Goal: Information Seeking & Learning: Learn about a topic

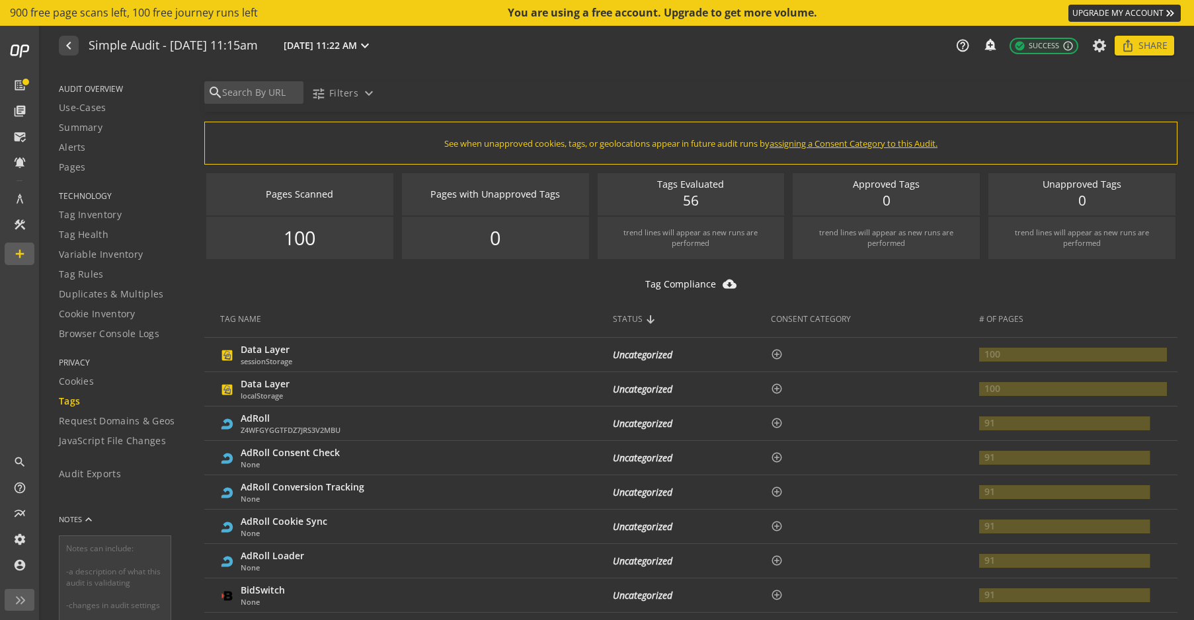
scroll to position [2595, 0]
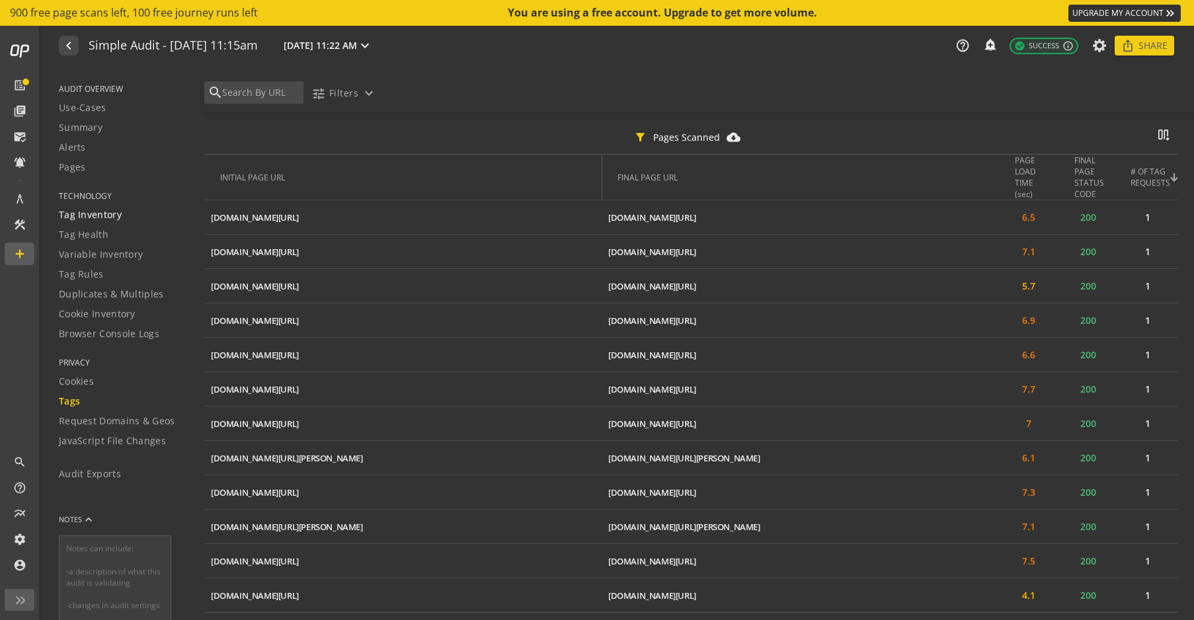
click at [101, 216] on span "Tag Inventory" at bounding box center [90, 214] width 63 height 13
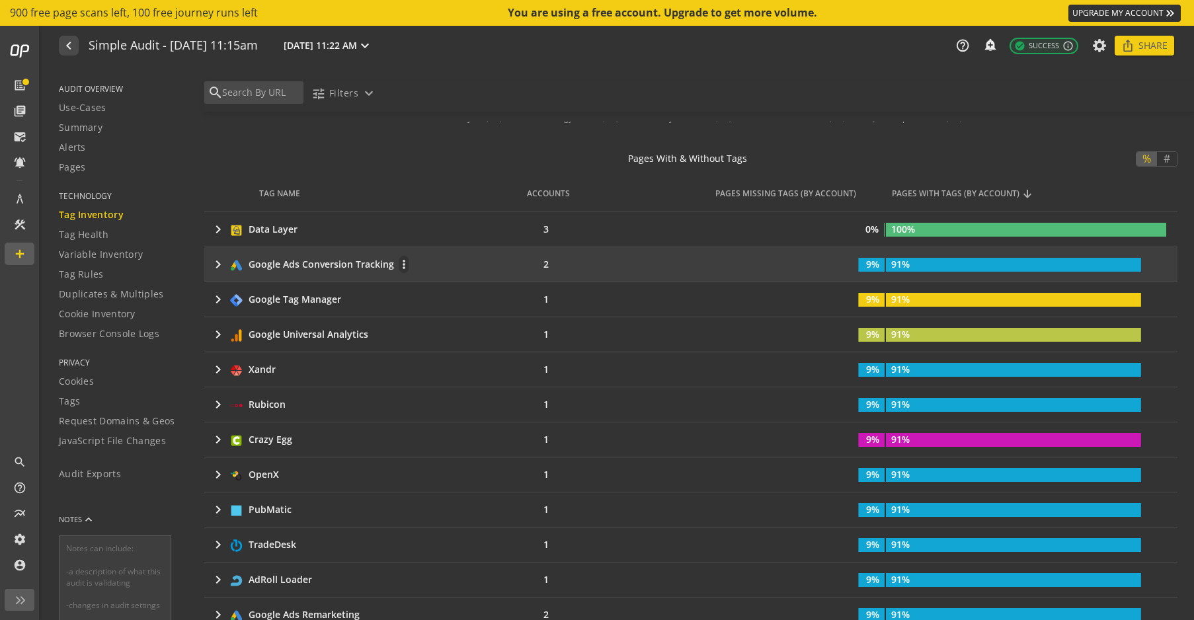
scroll to position [203, 0]
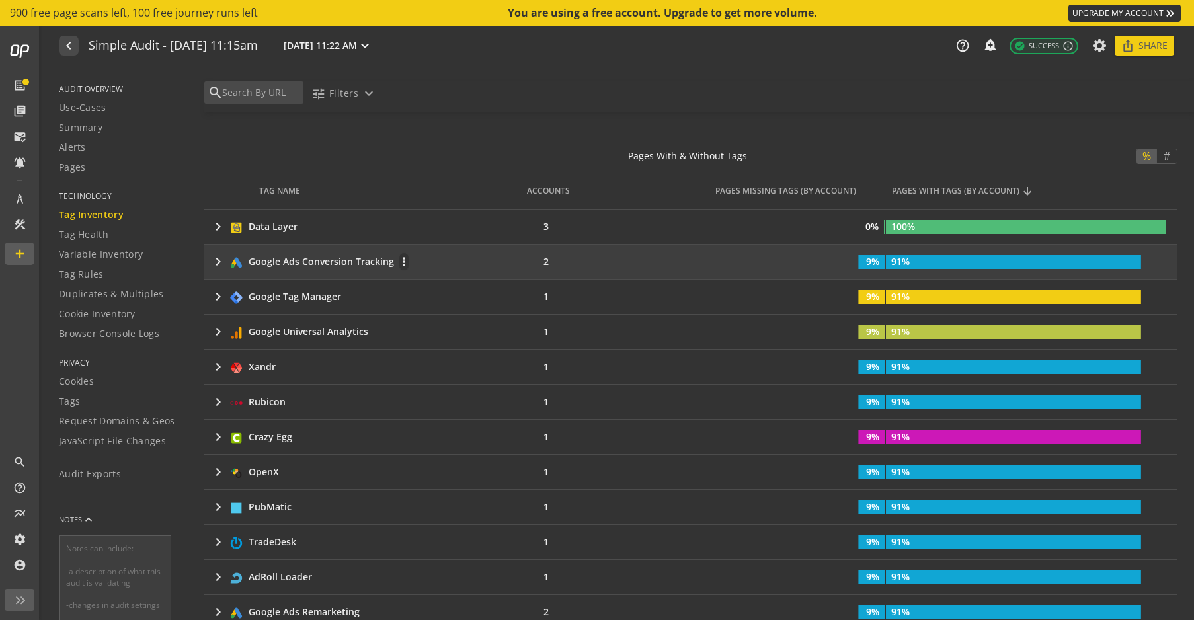
click at [216, 263] on mat-icon "keyboard_arrow_right" at bounding box center [218, 262] width 16 height 16
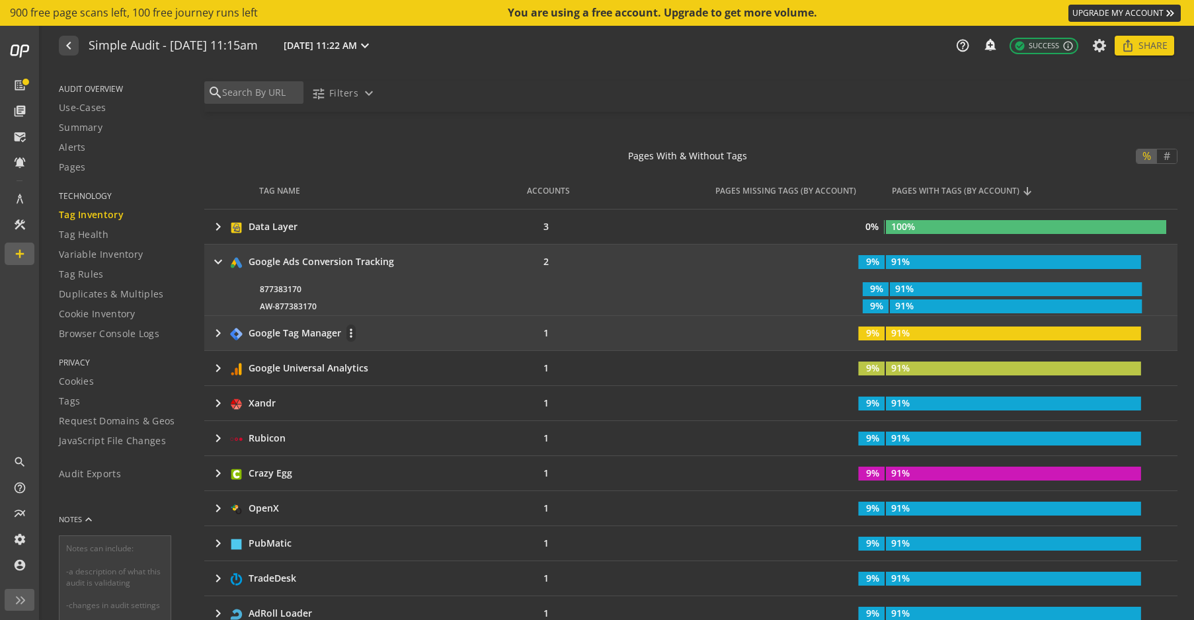
click at [218, 335] on mat-icon "keyboard_arrow_right" at bounding box center [218, 333] width 16 height 16
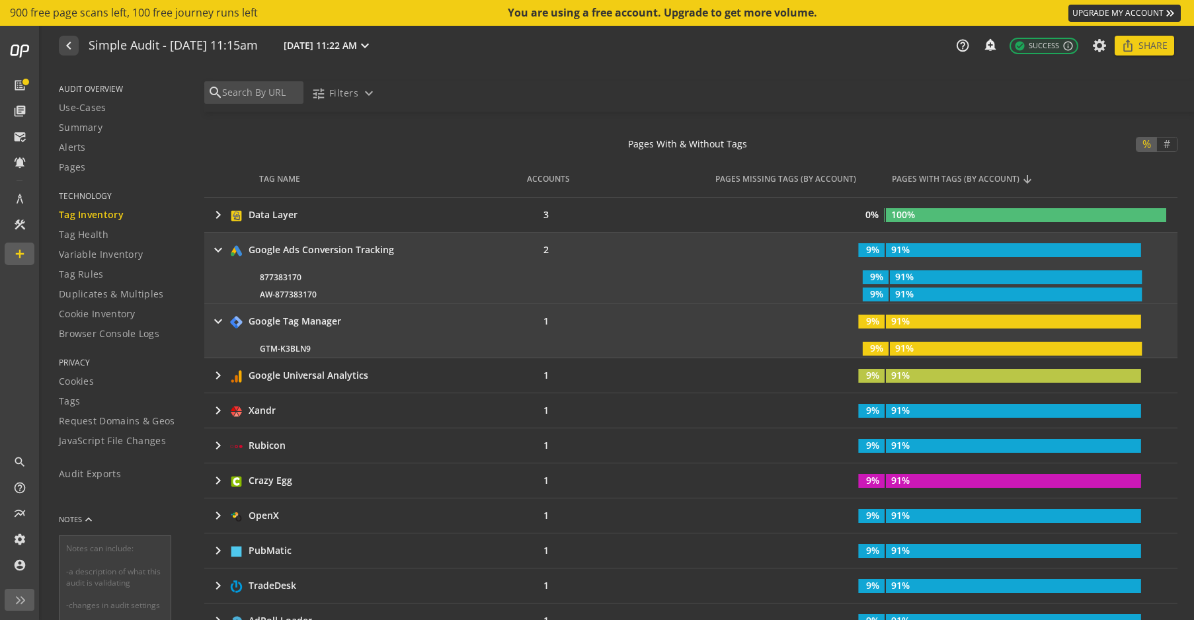
scroll to position [207, 0]
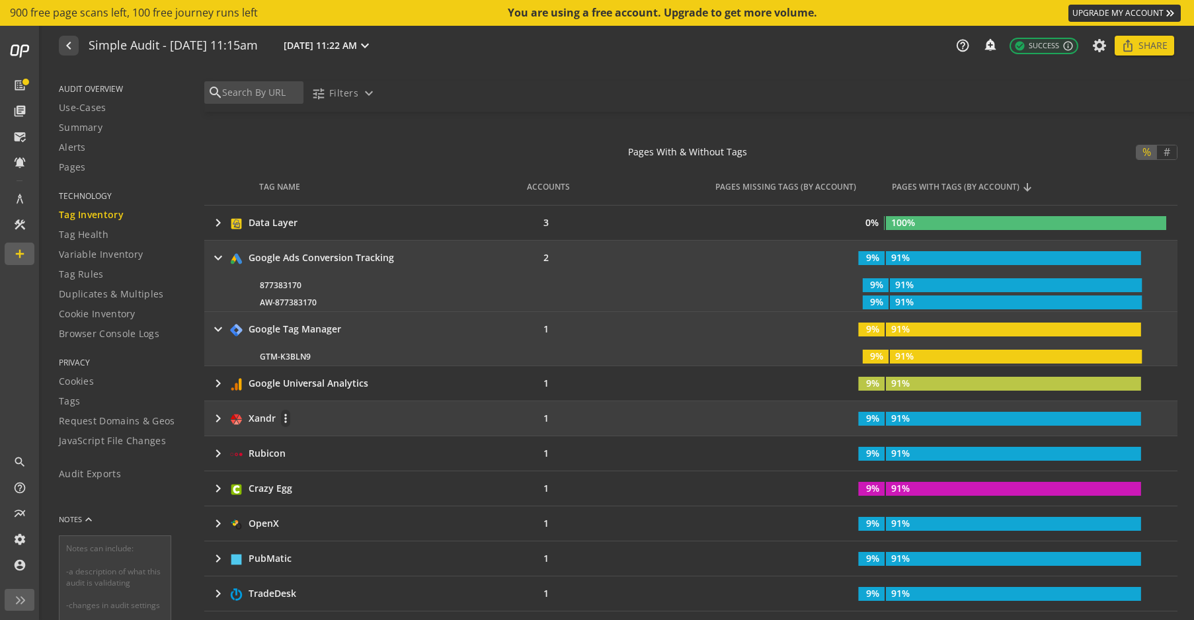
click at [216, 416] on mat-icon "keyboard_arrow_right" at bounding box center [218, 419] width 16 height 16
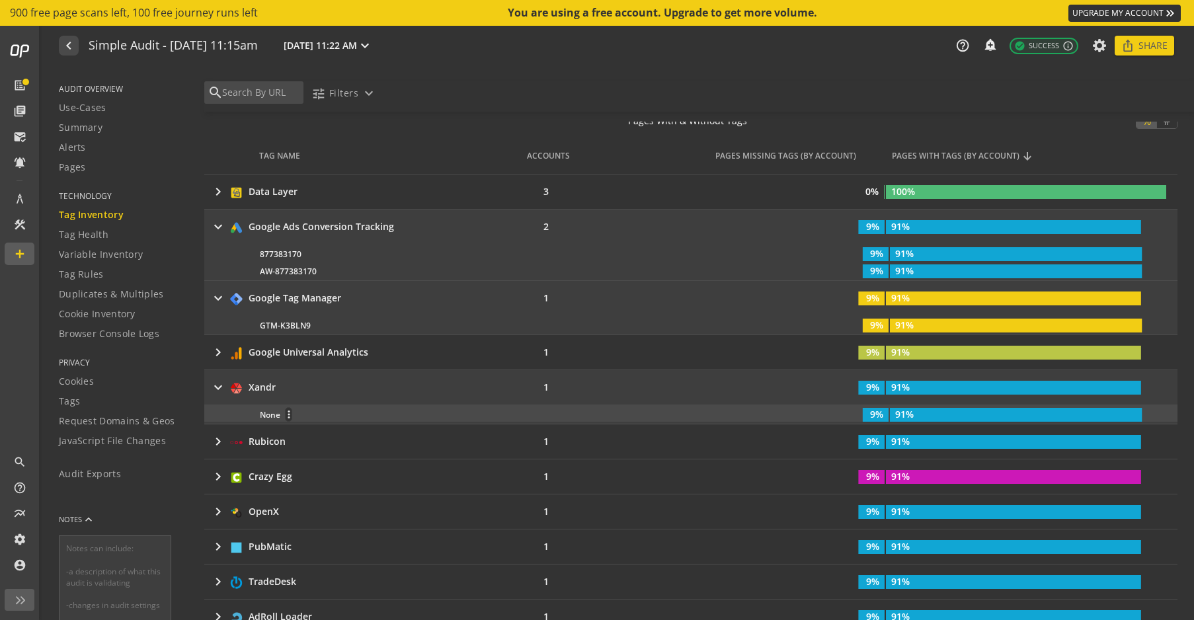
scroll to position [218, 0]
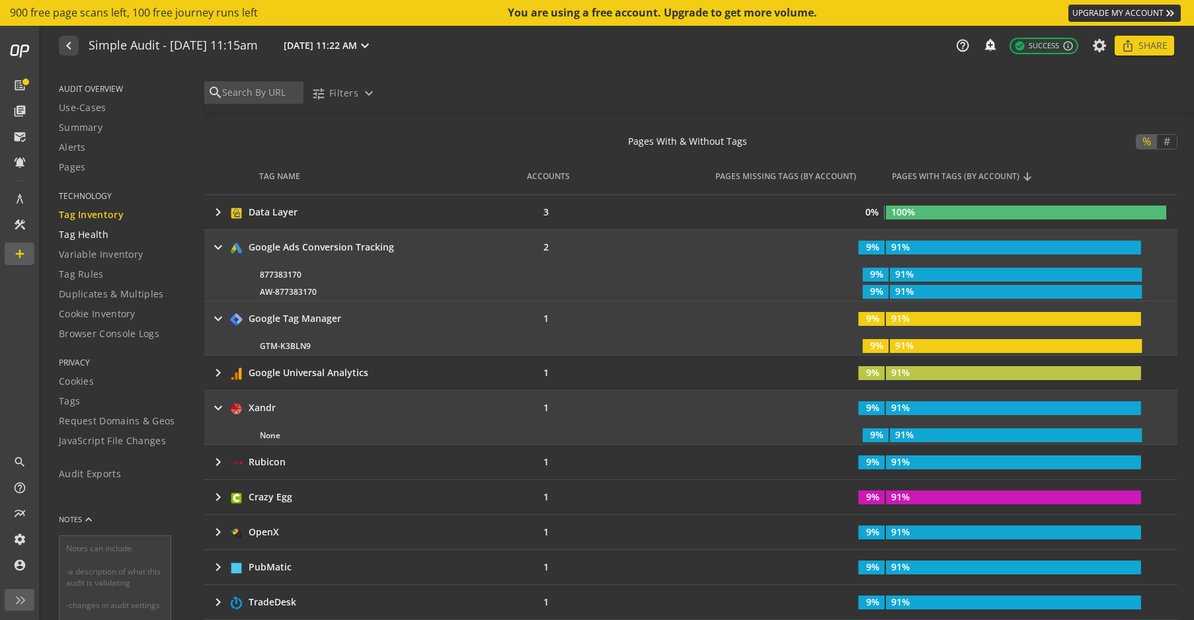
click at [106, 237] on span "Tag Health" at bounding box center [84, 234] width 50 height 13
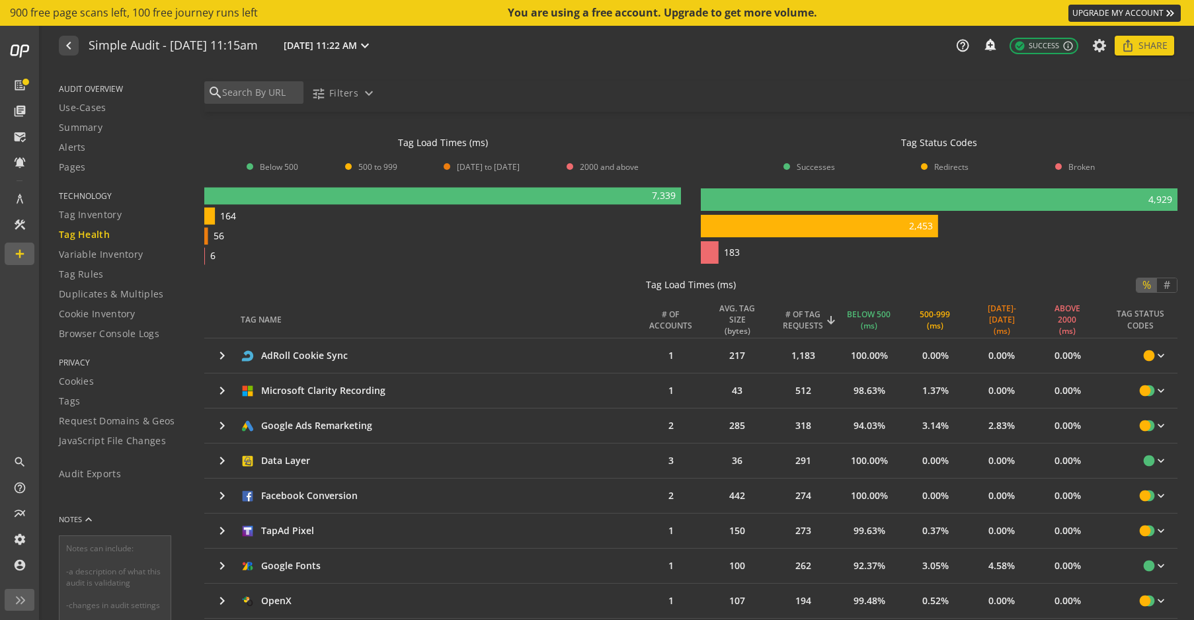
scroll to position [101, 0]
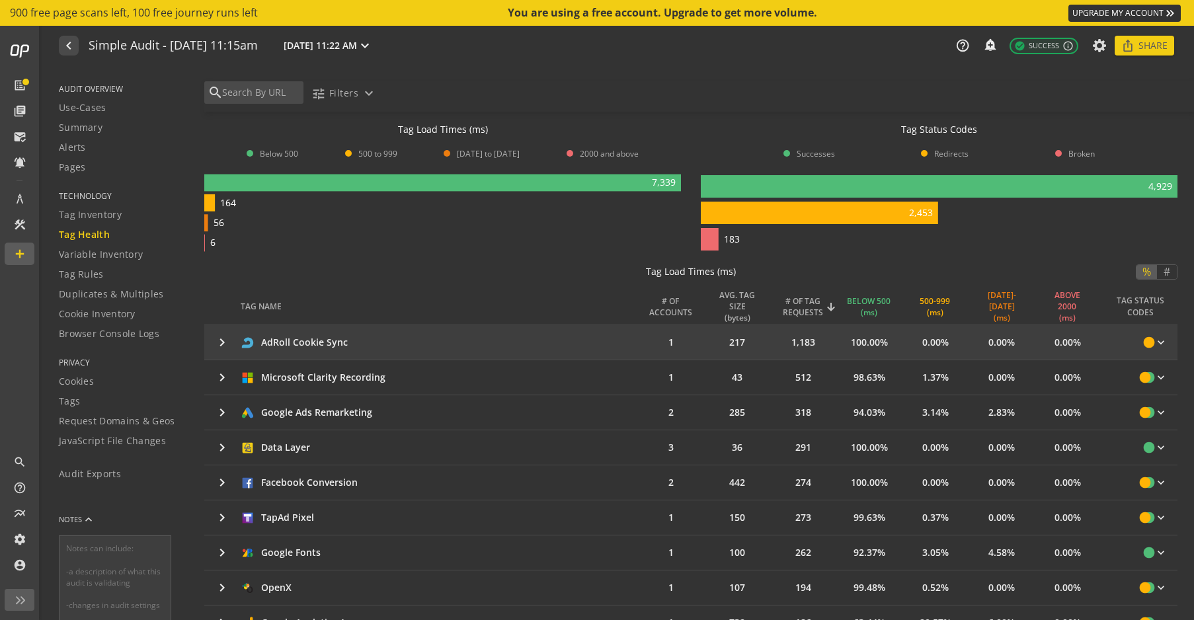
click at [222, 342] on mat-icon "keyboard_arrow_right" at bounding box center [222, 343] width 16 height 16
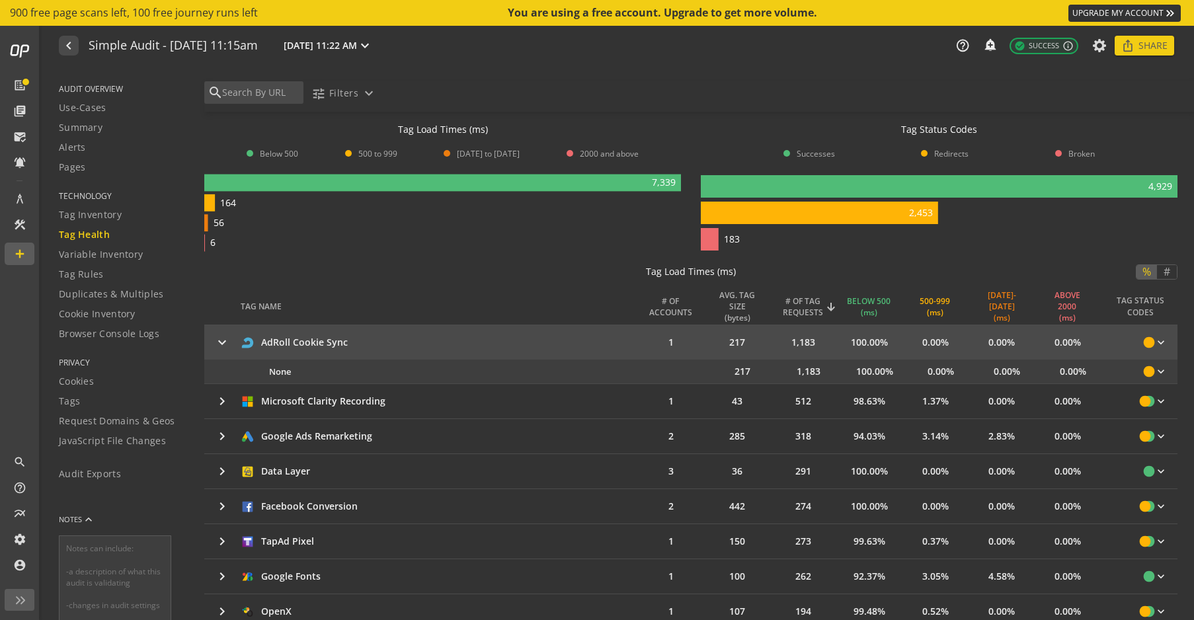
click at [222, 342] on mat-icon "keyboard_arrow_right" at bounding box center [222, 343] width 16 height 16
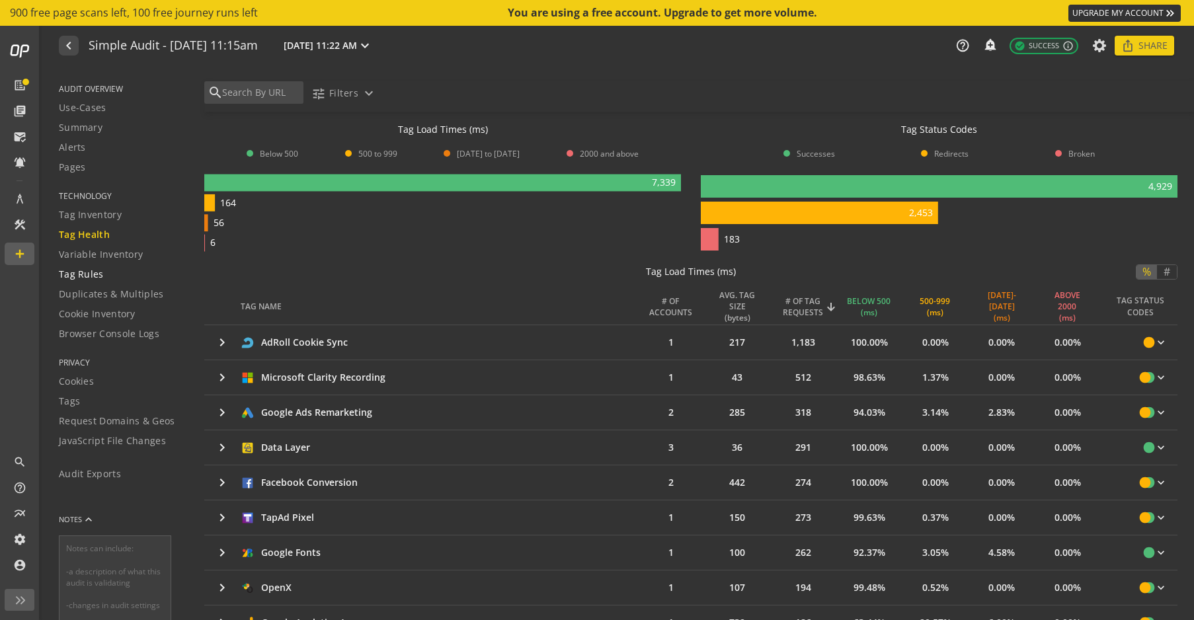
click at [100, 272] on span "Tag Rules" at bounding box center [81, 274] width 45 height 13
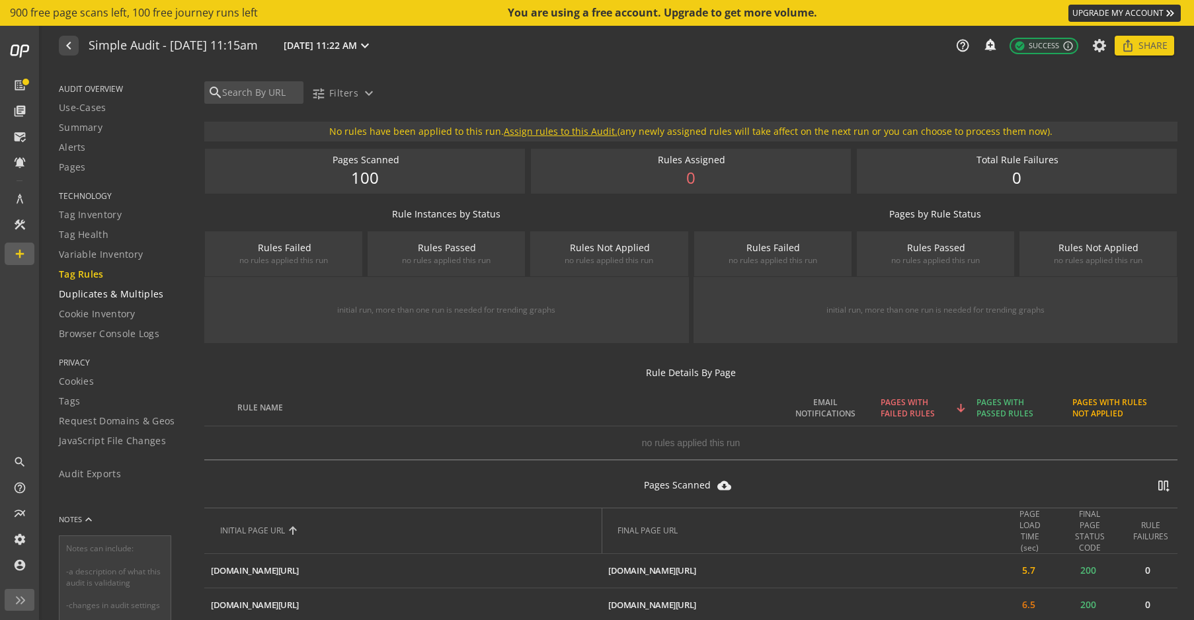
click at [146, 298] on span "Duplicates & Multiples" at bounding box center [111, 294] width 105 height 13
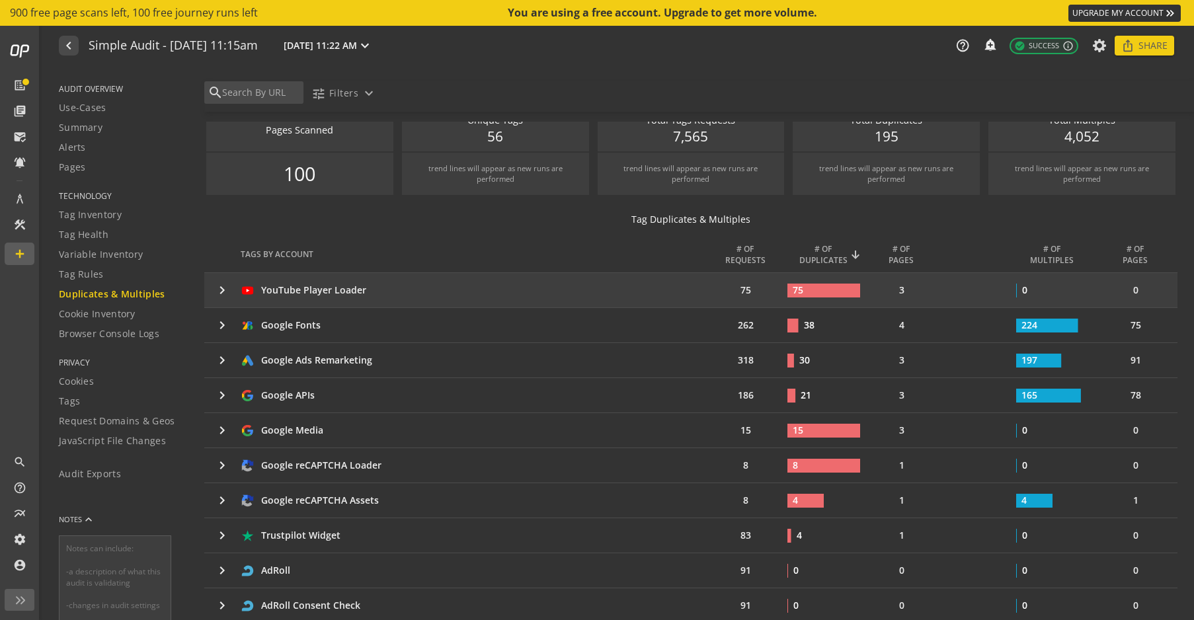
scroll to position [19, 0]
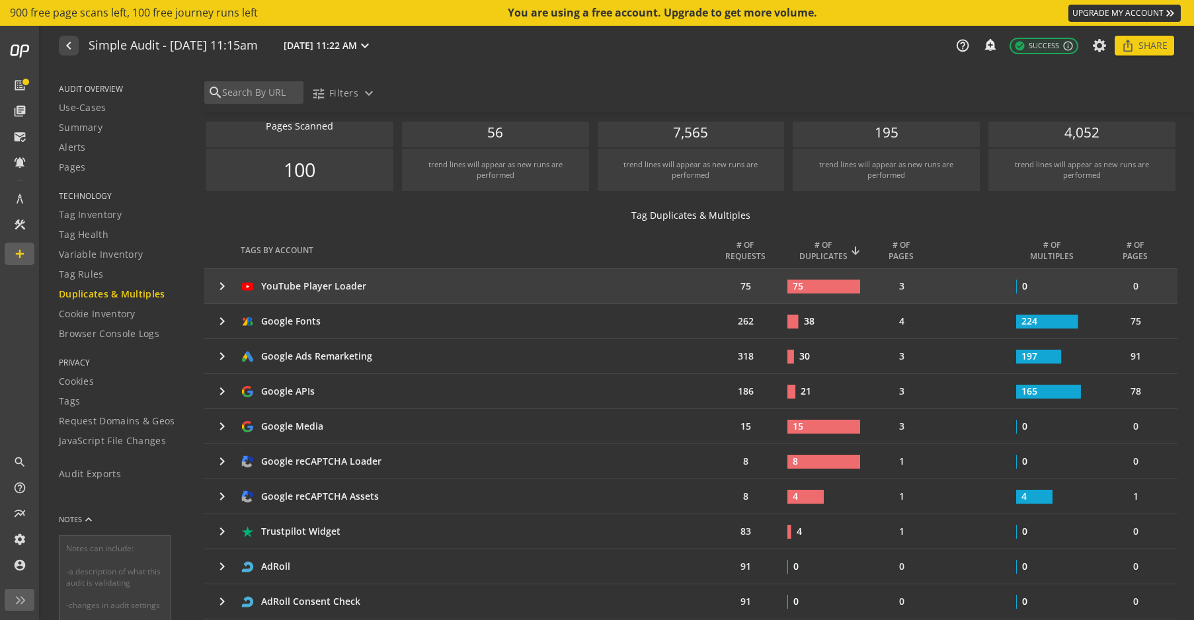
click at [222, 285] on mat-icon "keyboard_arrow_right" at bounding box center [222, 286] width 16 height 16
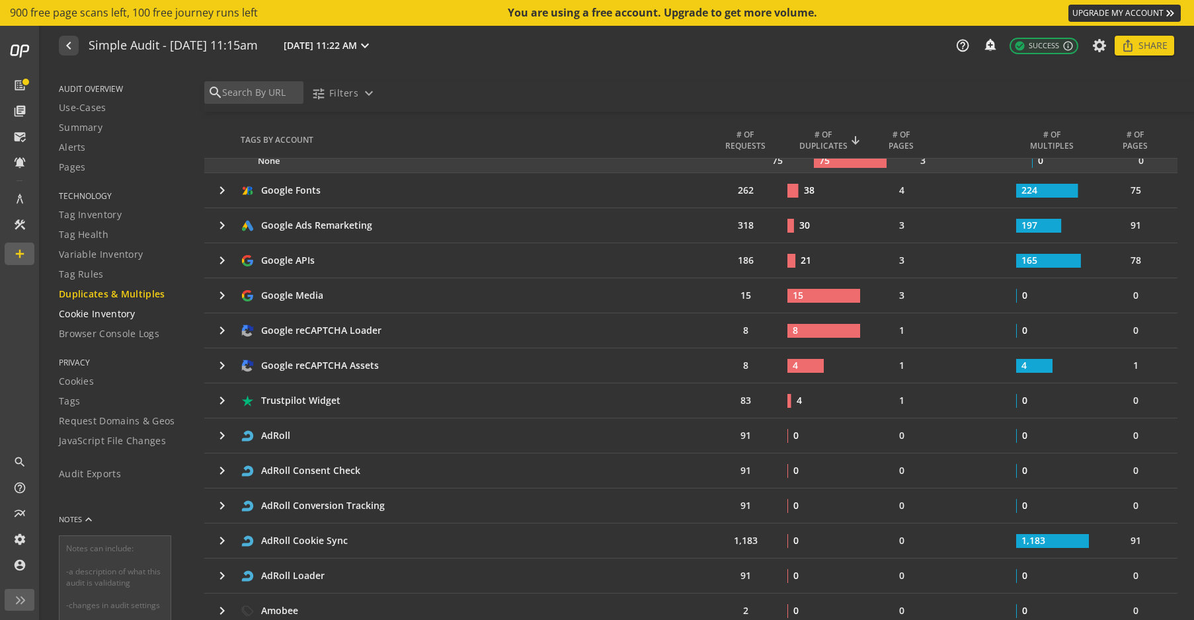
scroll to position [174, 0]
click at [114, 313] on span "Cookie Inventory" at bounding box center [97, 314] width 77 height 13
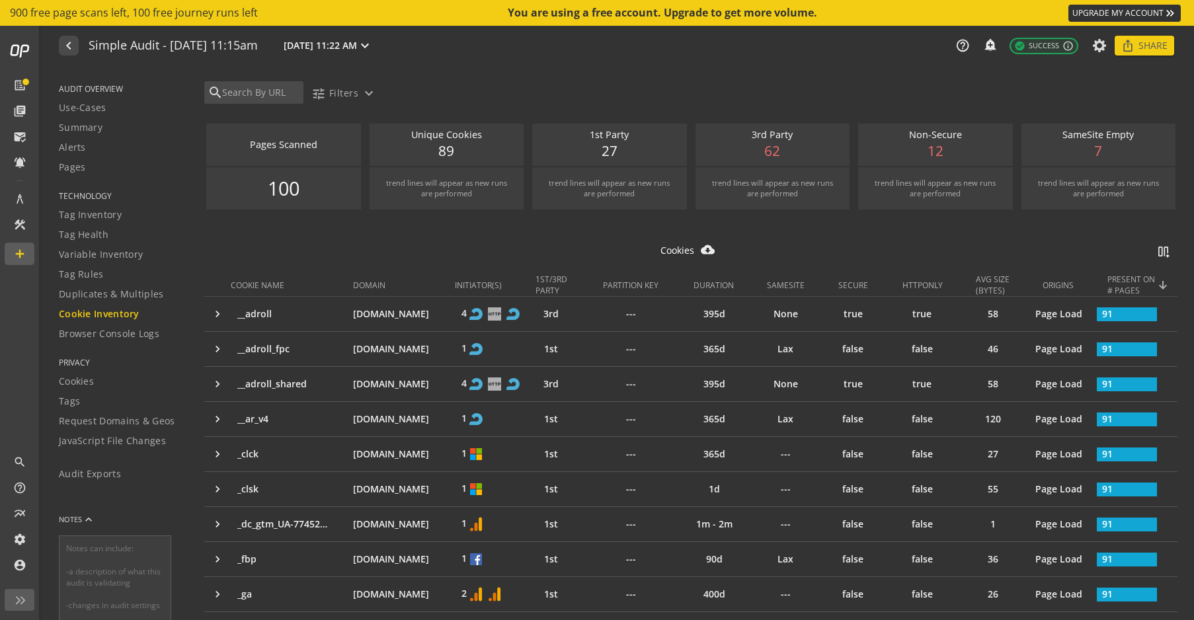
drag, startPoint x: 137, startPoint y: 337, endPoint x: 196, endPoint y: 308, distance: 65.4
click at [137, 337] on span "Browser Console Logs" at bounding box center [109, 333] width 101 height 13
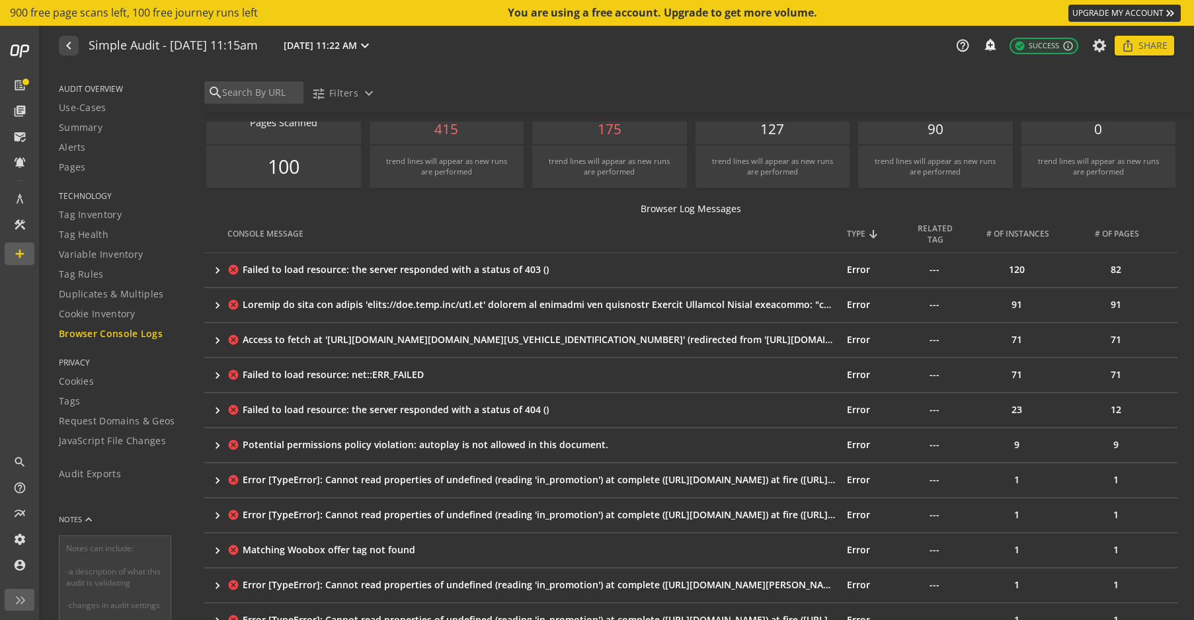
scroll to position [22, 0]
click at [223, 268] on mat-icon "keyboard_arrow_right" at bounding box center [217, 269] width 13 height 13
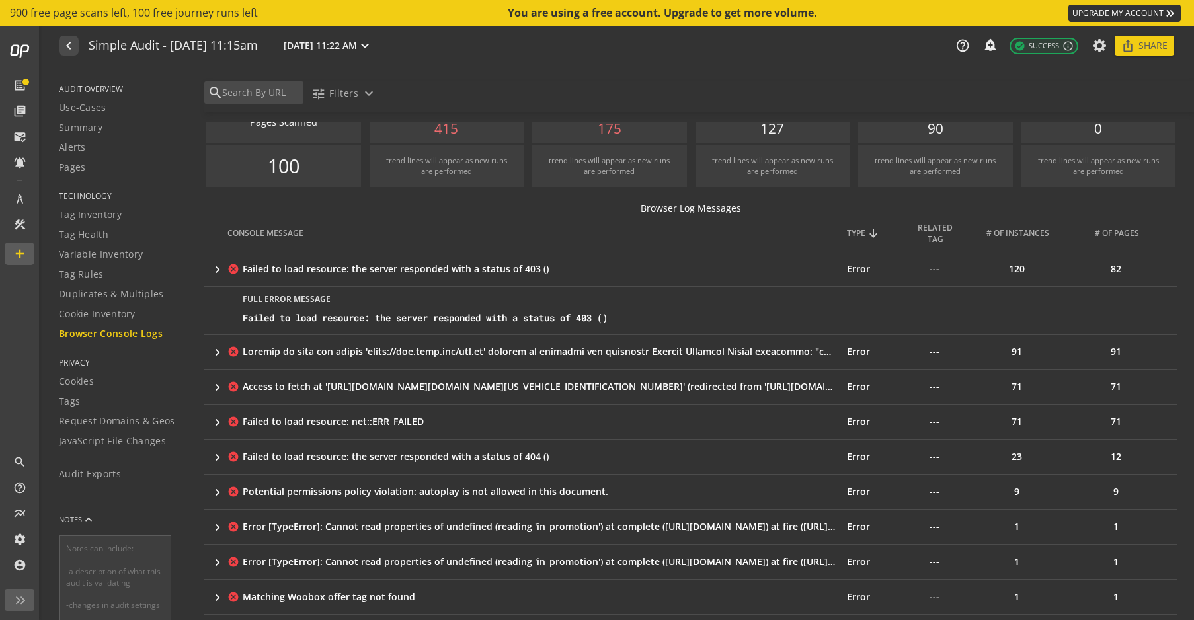
click at [221, 268] on mat-icon "keyboard_arrow_right" at bounding box center [217, 269] width 13 height 13
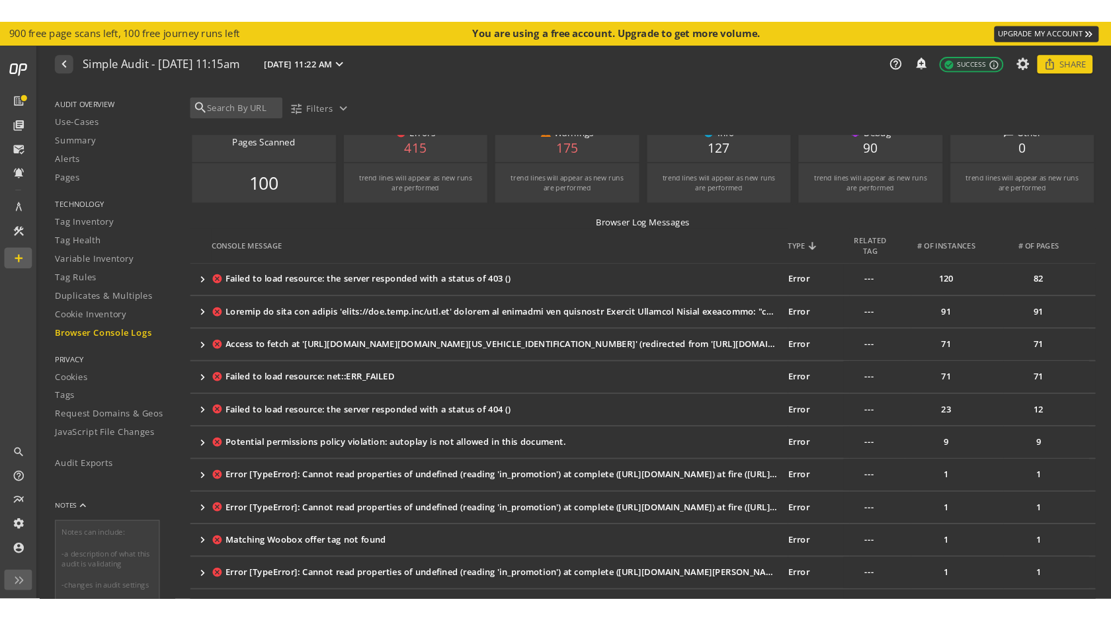
scroll to position [0, 0]
